Goal: Answer question/provide support: Share knowledge or assist other users

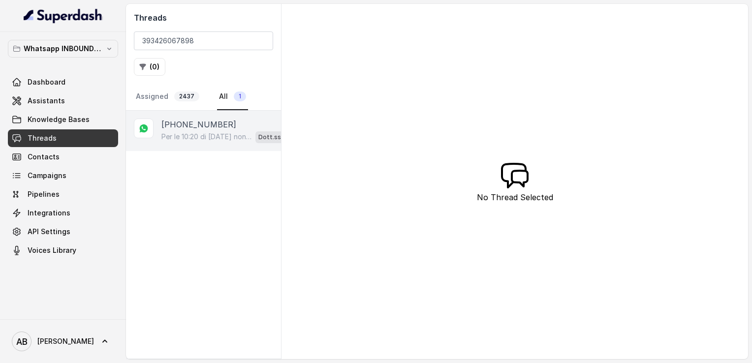
type input "393426067898"
click at [192, 133] on p "Per le 10:20 di [DATE] non c’è disponibilità. Posso offrirti [DATE] 29 alle 11:…" at bounding box center [206, 137] width 90 height 10
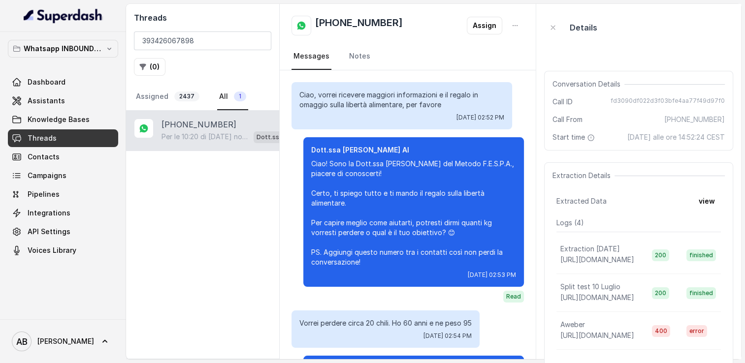
scroll to position [1006, 0]
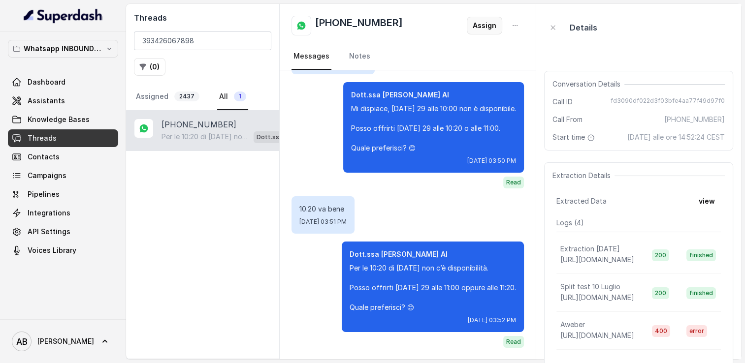
click at [490, 30] on button "Assign" at bounding box center [484, 26] width 35 height 18
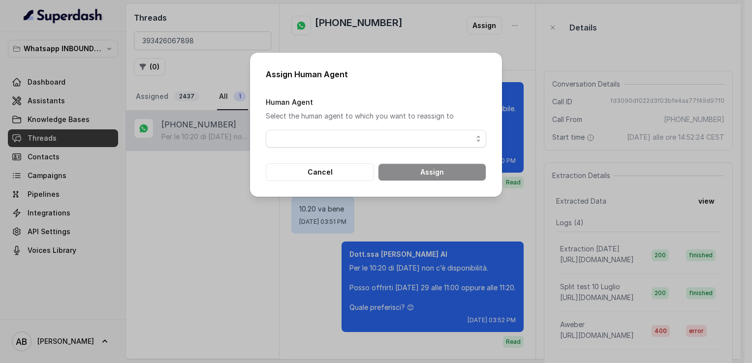
click at [370, 129] on div "Human Agent Select the human agent to which you want to reassign to" at bounding box center [376, 122] width 221 height 52
click at [363, 144] on span "button" at bounding box center [376, 139] width 221 height 18
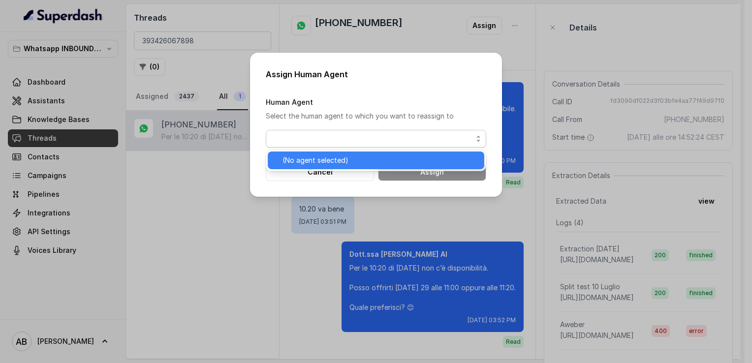
click at [356, 158] on span "(No agent selected)" at bounding box center [381, 161] width 196 height 12
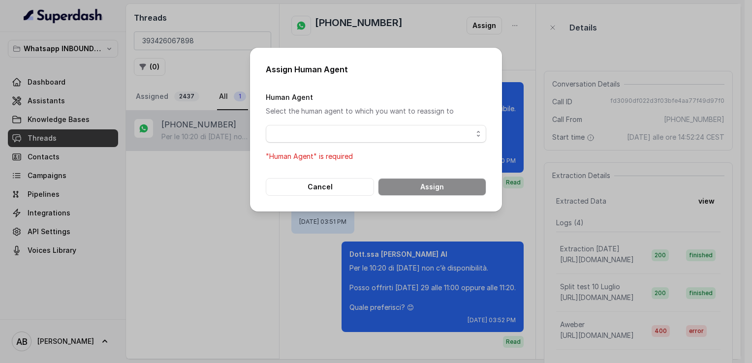
click at [331, 125] on span "button" at bounding box center [376, 134] width 221 height 18
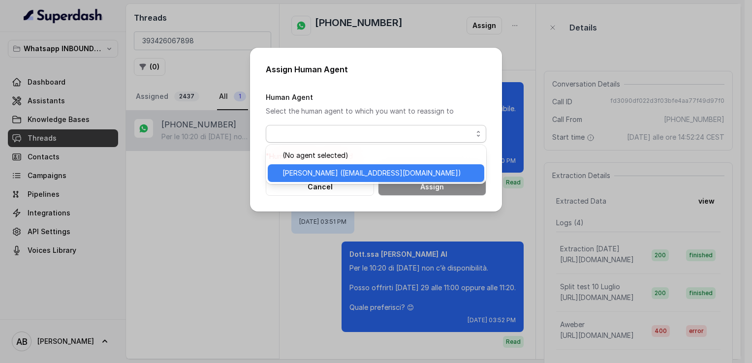
click at [321, 175] on span "[PERSON_NAME] ([EMAIL_ADDRESS][DOMAIN_NAME])" at bounding box center [381, 173] width 196 height 12
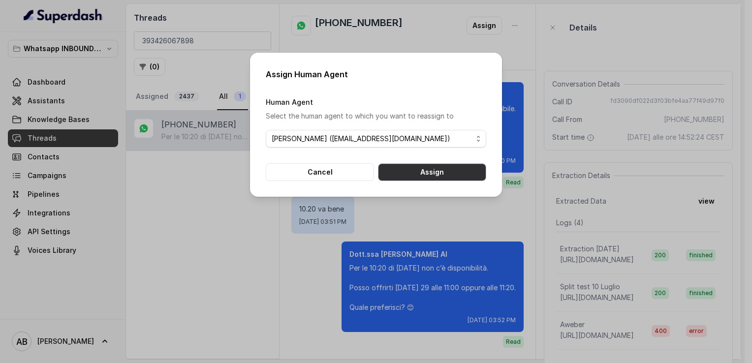
click at [412, 171] on button "Assign" at bounding box center [432, 172] width 108 height 18
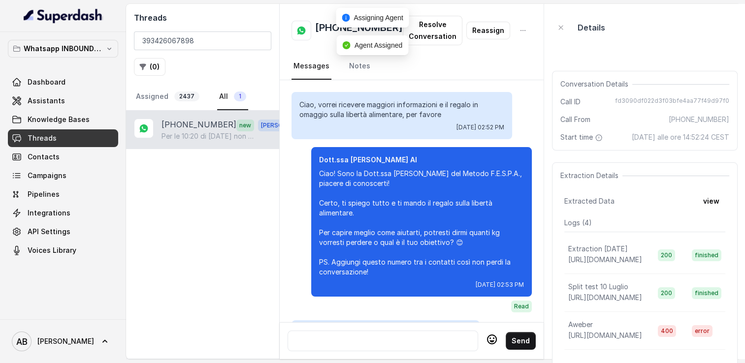
scroll to position [1059, 0]
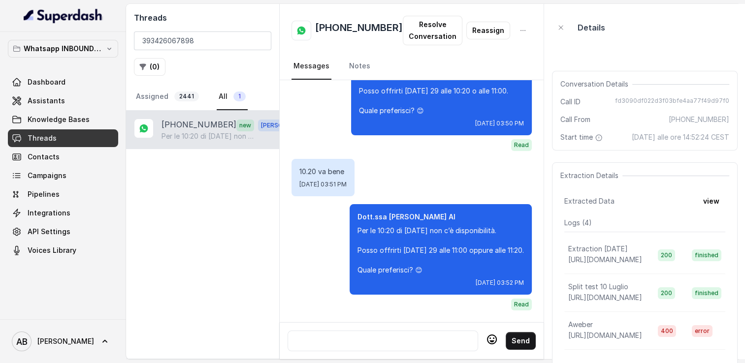
click at [383, 335] on div at bounding box center [383, 341] width 182 height 12
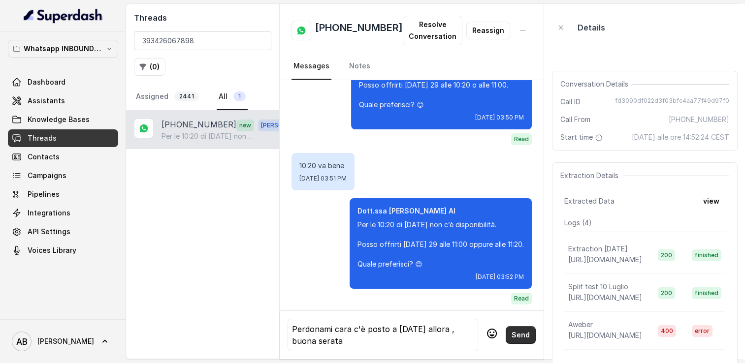
click at [509, 330] on button "Send" at bounding box center [520, 335] width 30 height 18
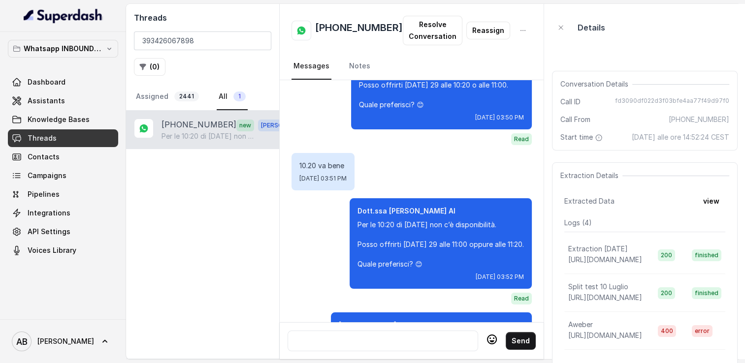
click at [355, 26] on h2 "[PHONE_NUMBER]" at bounding box center [359, 31] width 88 height 20
copy h2 "[PHONE_NUMBER]"
